Goal: Task Accomplishment & Management: Complete application form

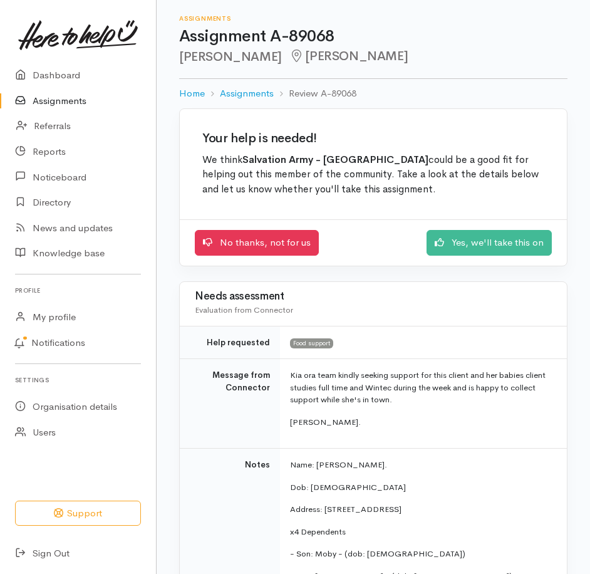
scroll to position [255, 0]
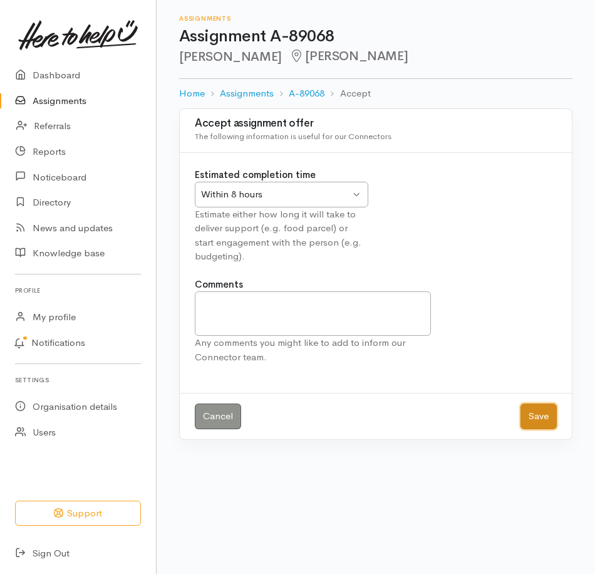
click at [538, 429] on button "Save" at bounding box center [538, 416] width 36 height 26
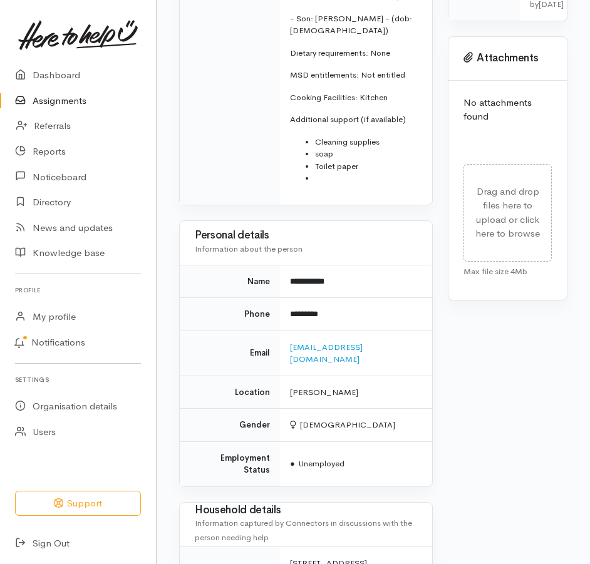
scroll to position [564, 0]
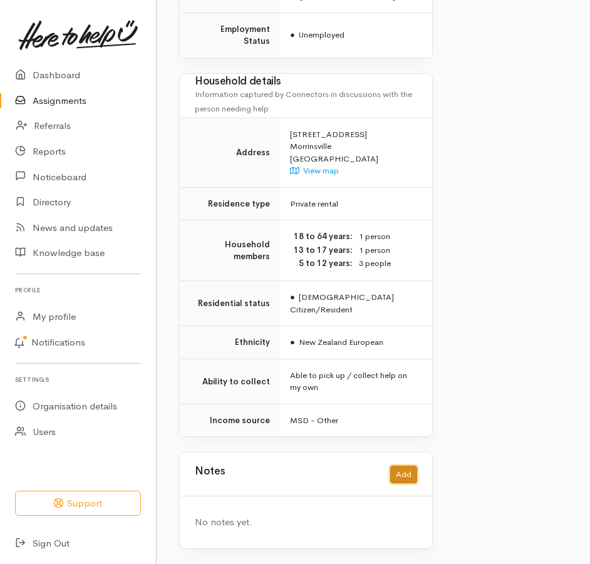
click at [390, 466] on button "Add" at bounding box center [403, 475] width 27 height 18
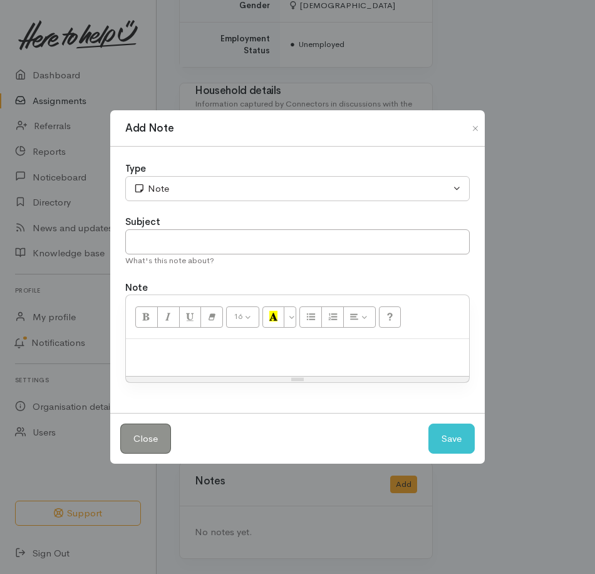
click at [159, 359] on p at bounding box center [297, 352] width 331 height 14
click at [445, 453] on button "Save" at bounding box center [451, 438] width 46 height 31
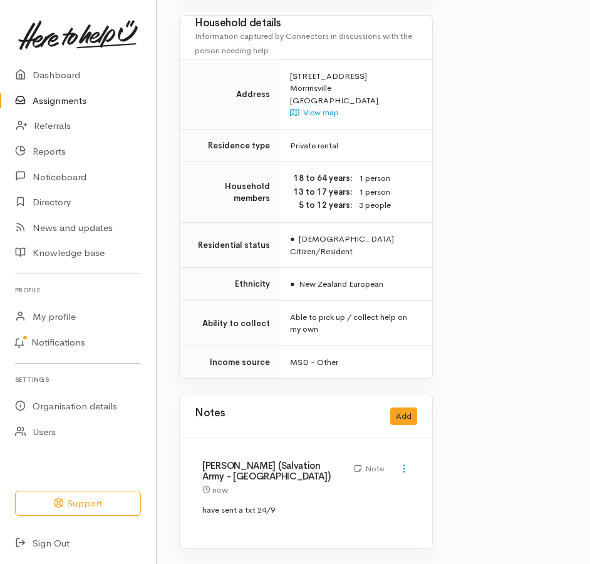
click at [49, 108] on link "Assignments" at bounding box center [78, 101] width 156 height 26
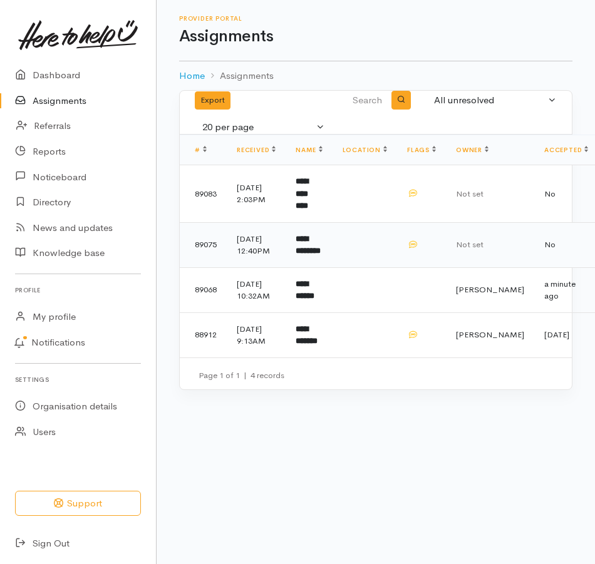
click at [321, 255] on b "**********" at bounding box center [308, 245] width 25 height 21
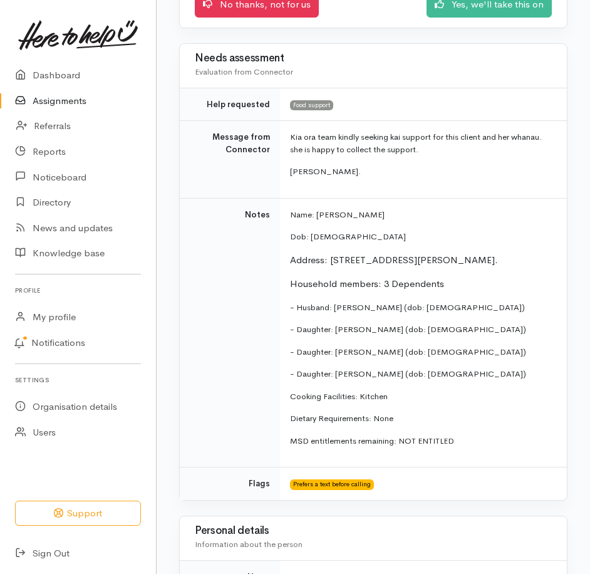
scroll to position [250, 0]
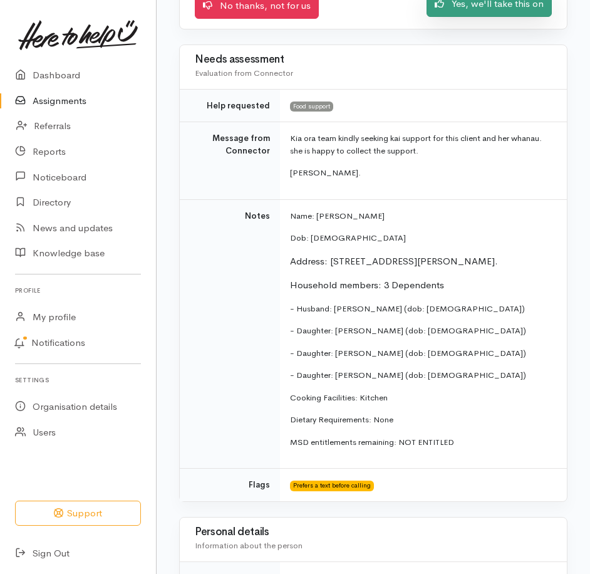
click at [484, 17] on link "Yes, we'll take this on" at bounding box center [488, 4] width 125 height 26
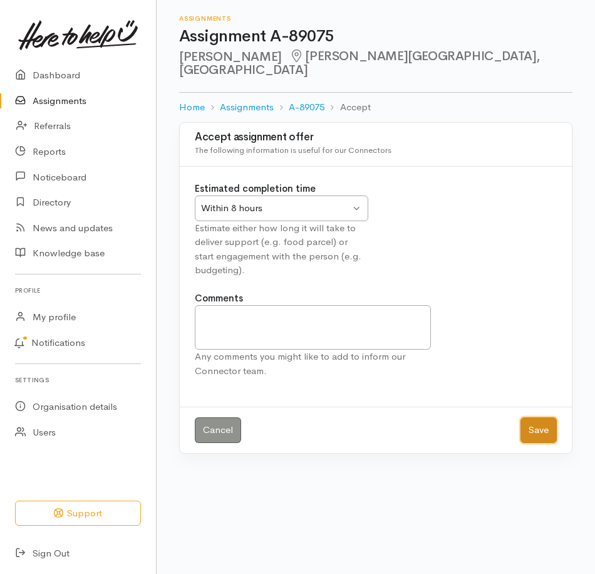
click at [548, 443] on button "Save" at bounding box center [538, 430] width 36 height 26
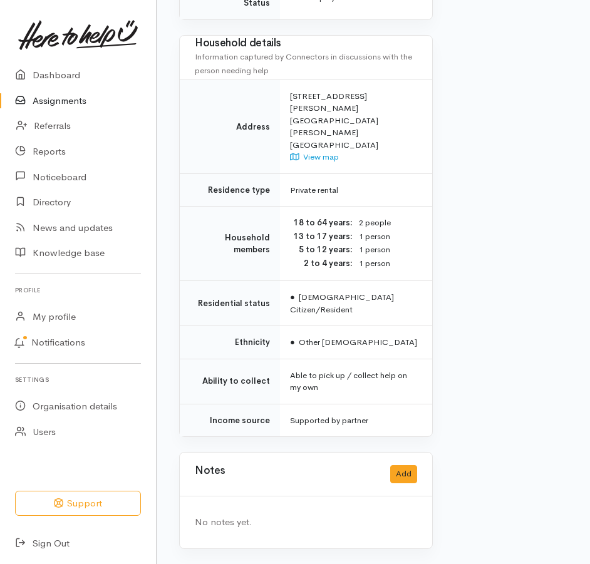
scroll to position [1099, 0]
click at [398, 468] on button "Add" at bounding box center [403, 474] width 27 height 18
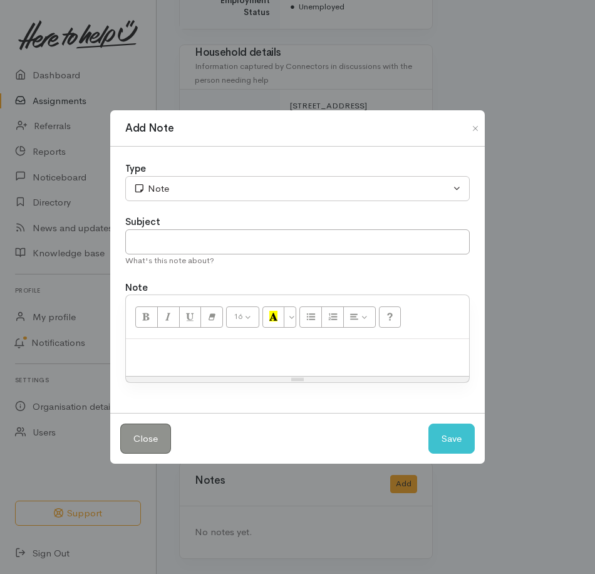
click at [188, 359] on p at bounding box center [297, 352] width 331 height 14
click at [443, 447] on button "Save" at bounding box center [451, 438] width 46 height 31
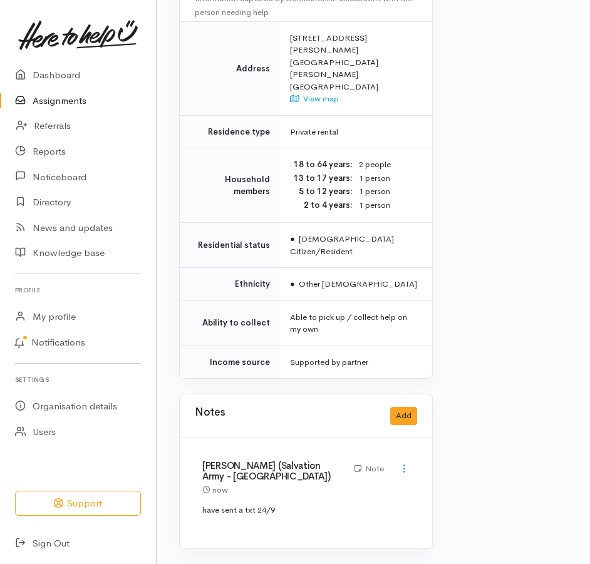
click at [66, 106] on link "Assignments" at bounding box center [78, 101] width 156 height 26
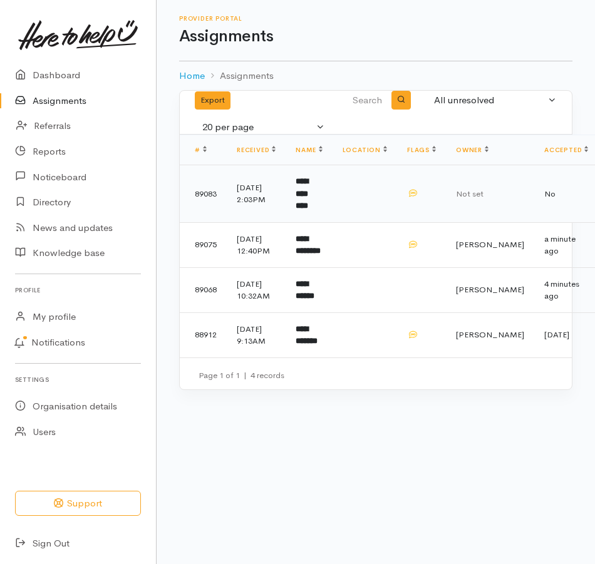
click at [308, 210] on b "**********" at bounding box center [302, 193] width 13 height 33
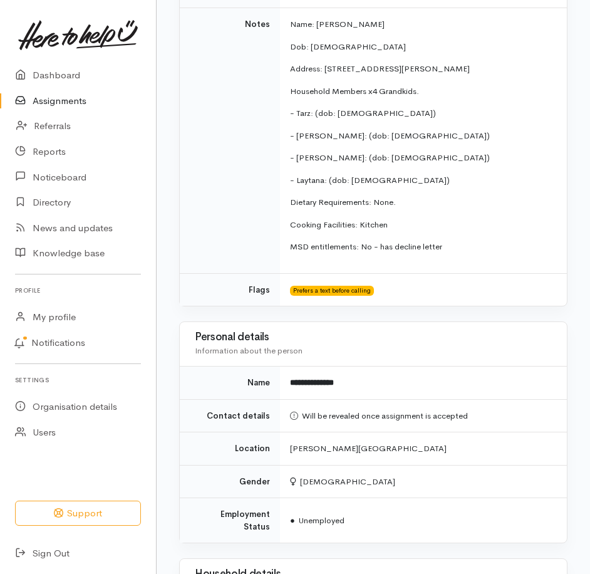
scroll to position [188, 0]
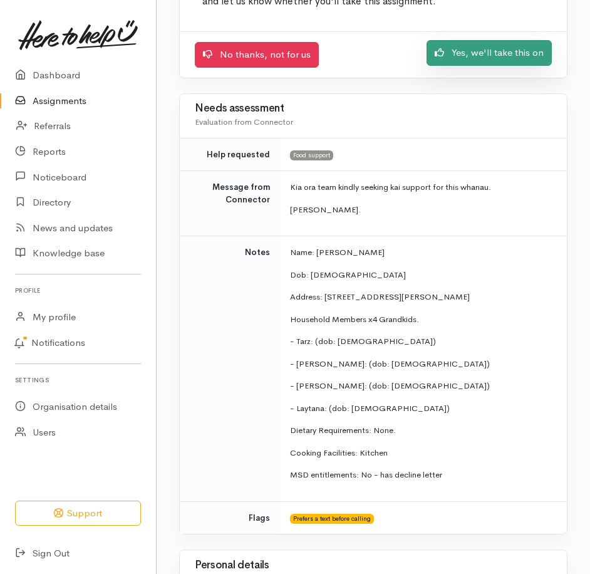
click at [485, 66] on link "Yes, we'll take this on" at bounding box center [488, 53] width 125 height 26
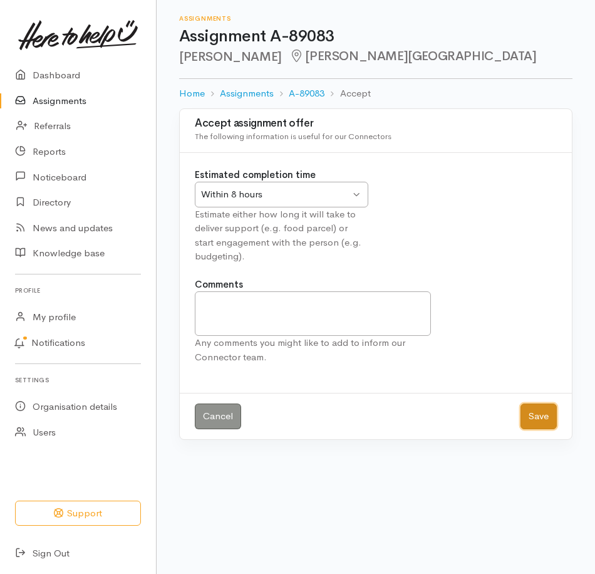
click at [529, 429] on button "Save" at bounding box center [538, 416] width 36 height 26
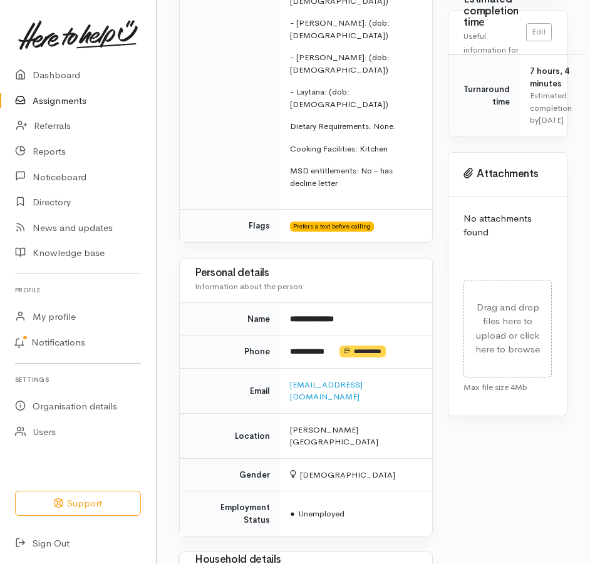
scroll to position [501, 0]
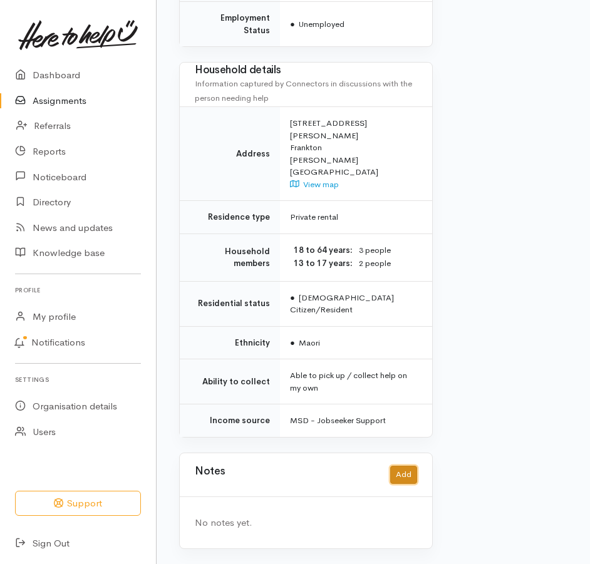
click at [390, 466] on button "Add" at bounding box center [403, 475] width 27 height 18
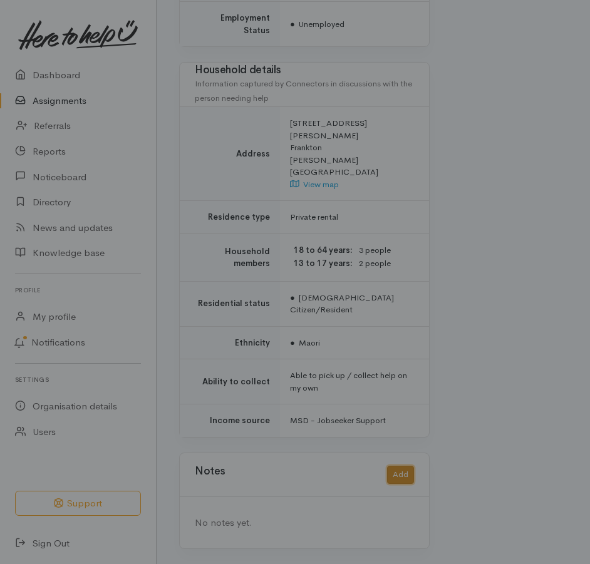
scroll to position [994, 0]
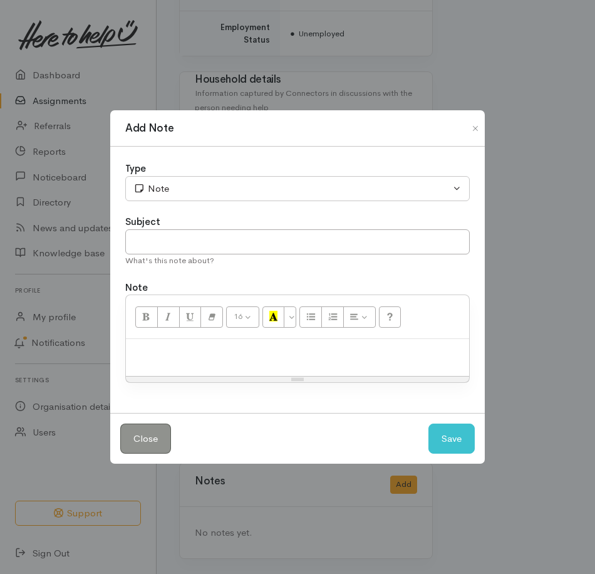
click at [208, 359] on p at bounding box center [297, 352] width 331 height 14
click at [435, 449] on button "Save" at bounding box center [451, 438] width 46 height 31
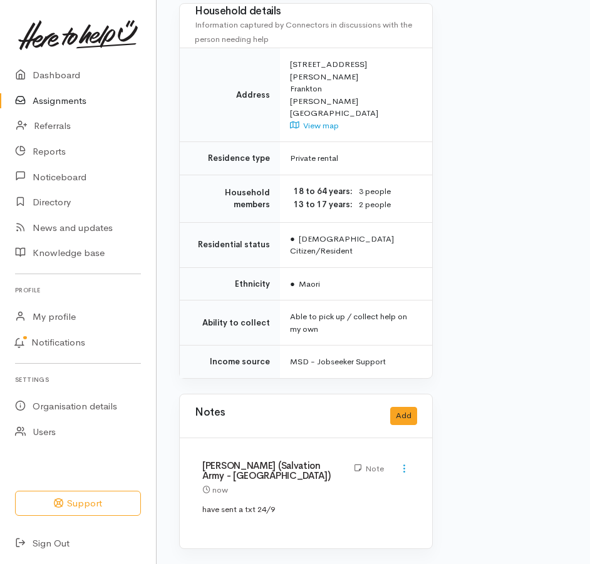
click at [75, 112] on link "Assignments" at bounding box center [78, 101] width 156 height 26
